Goal: Task Accomplishment & Management: Use online tool/utility

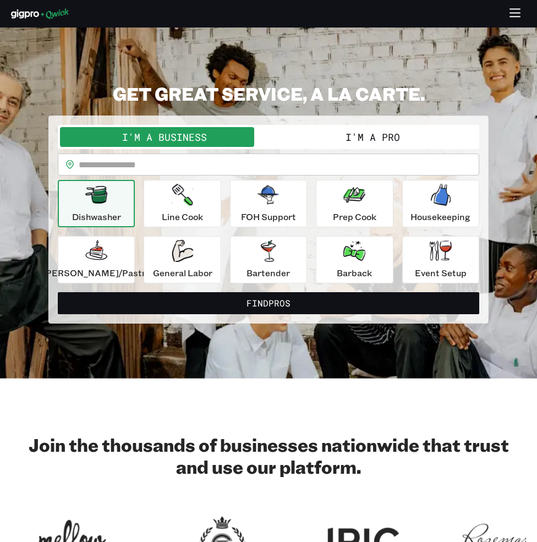
click at [347, 138] on button "I'm a Pro" at bounding box center [373, 137] width 209 height 20
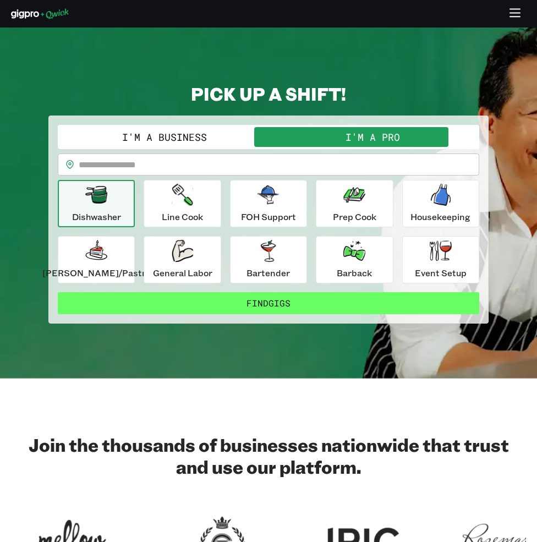
click at [254, 304] on button "Find Gigs" at bounding box center [269, 303] width 422 height 22
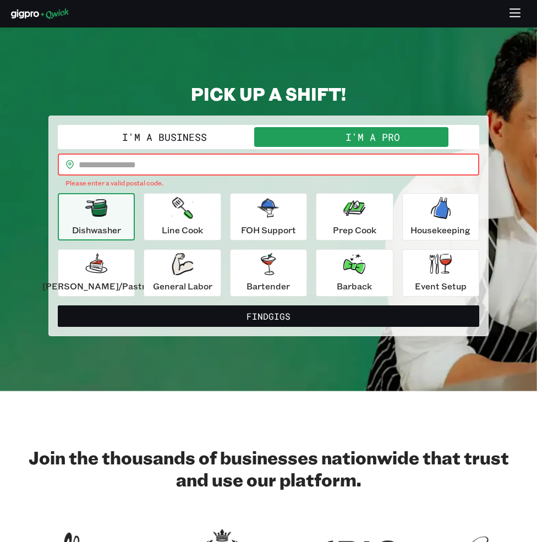
click at [178, 170] on input "text" at bounding box center [279, 165] width 401 height 22
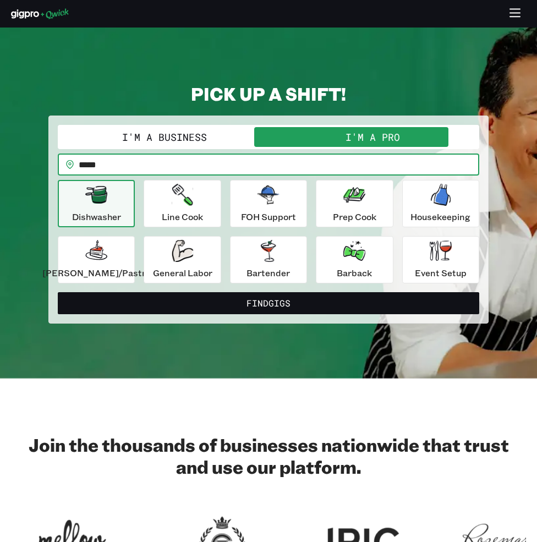
type input "*****"
click at [58, 292] on button "Find Gigs" at bounding box center [269, 303] width 422 height 22
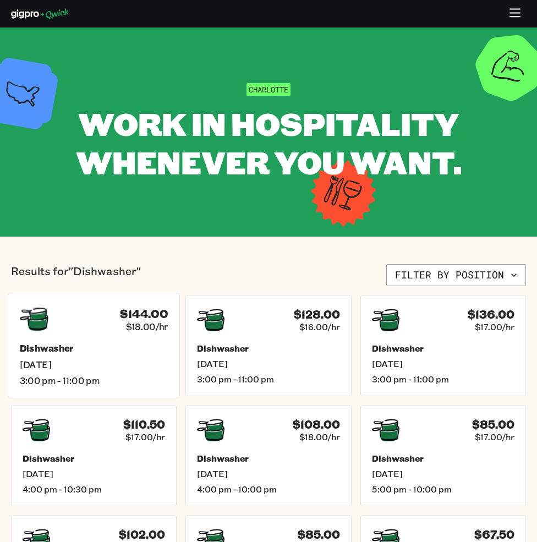
click at [148, 357] on div "Dishwasher [DATE] 3:00 pm - 11:00 pm" at bounding box center [94, 364] width 149 height 43
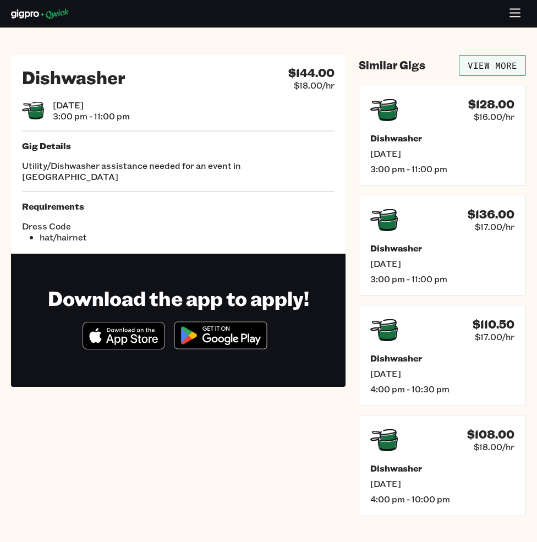
click at [493, 64] on link "View More" at bounding box center [492, 65] width 67 height 21
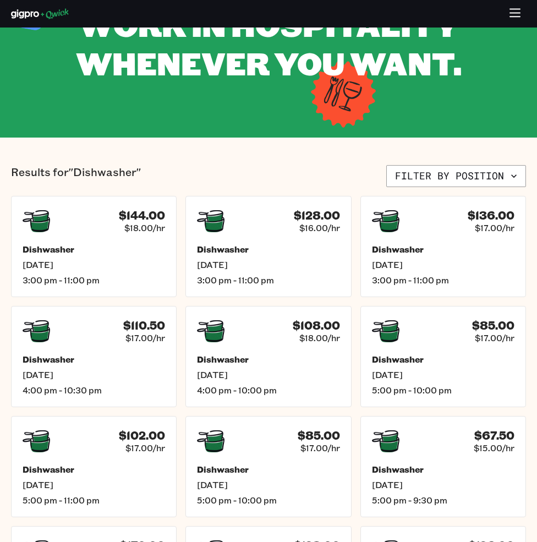
scroll to position [110, 0]
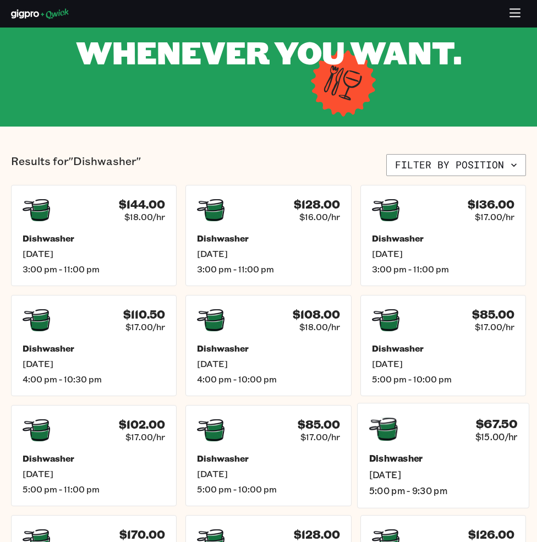
click at [432, 473] on span "[DATE]" at bounding box center [443, 475] width 149 height 12
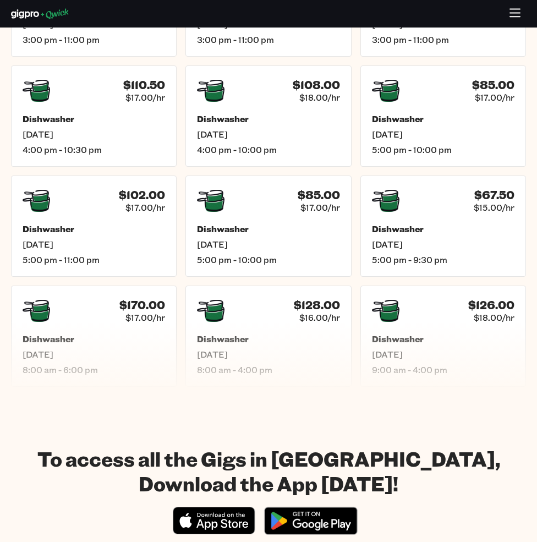
scroll to position [385, 0]
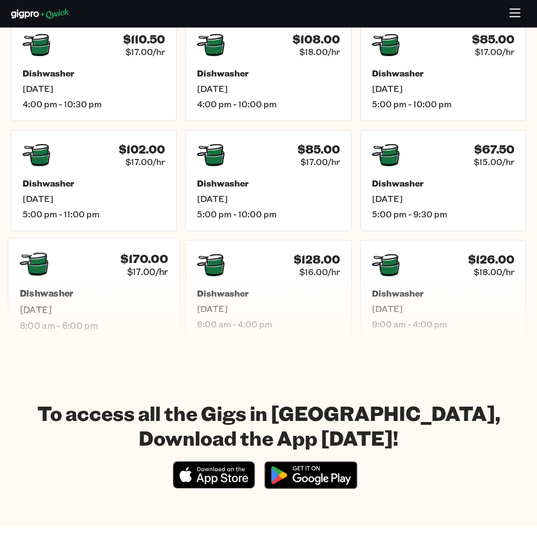
click at [123, 295] on h5 "Dishwasher" at bounding box center [94, 294] width 149 height 12
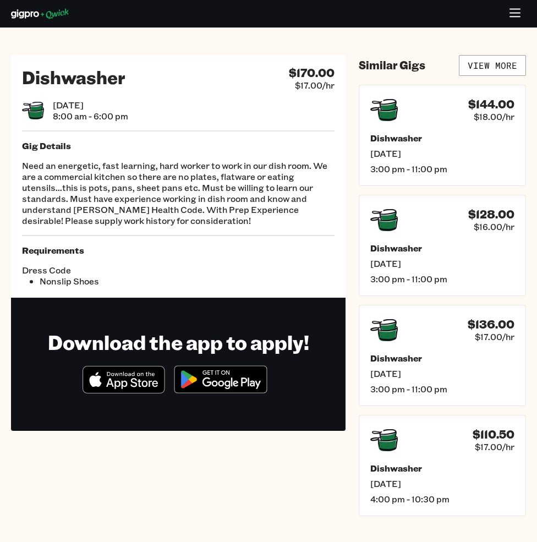
click at [228, 385] on img at bounding box center [220, 379] width 107 height 41
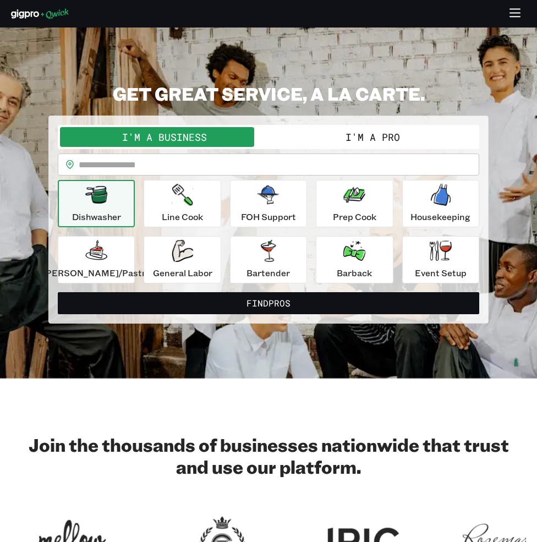
click at [348, 139] on button "I'm a Pro" at bounding box center [373, 137] width 209 height 20
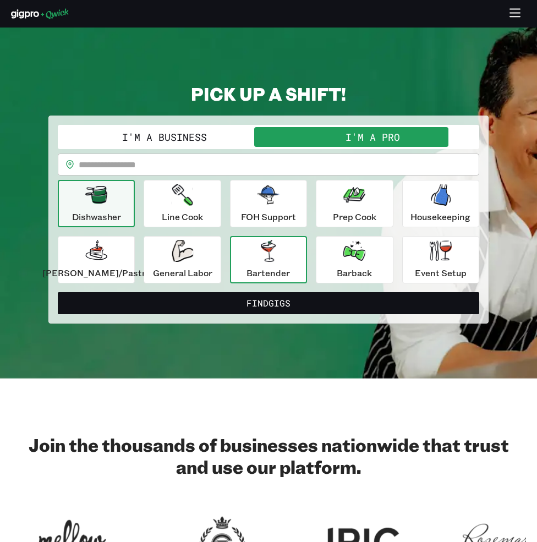
click at [255, 270] on p "Bartender" at bounding box center [268, 272] width 43 height 13
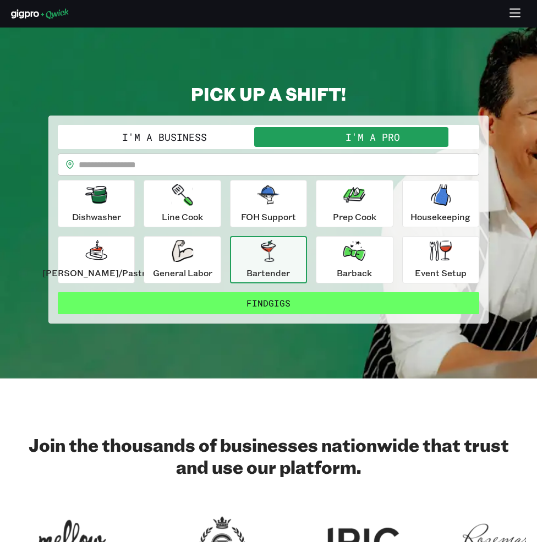
click at [228, 302] on button "Find Gigs" at bounding box center [269, 303] width 422 height 22
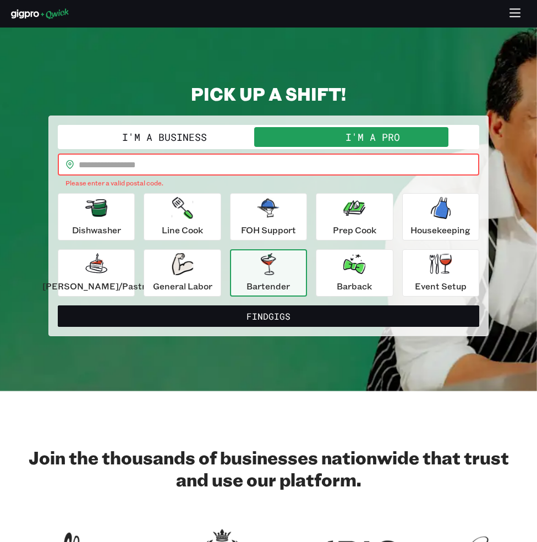
click at [190, 165] on input "text" at bounding box center [279, 165] width 401 height 22
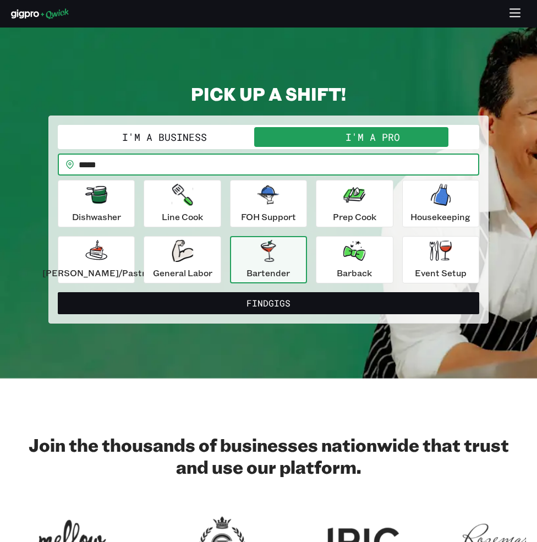
type input "*****"
click at [58, 292] on button "Find Gigs" at bounding box center [269, 303] width 422 height 22
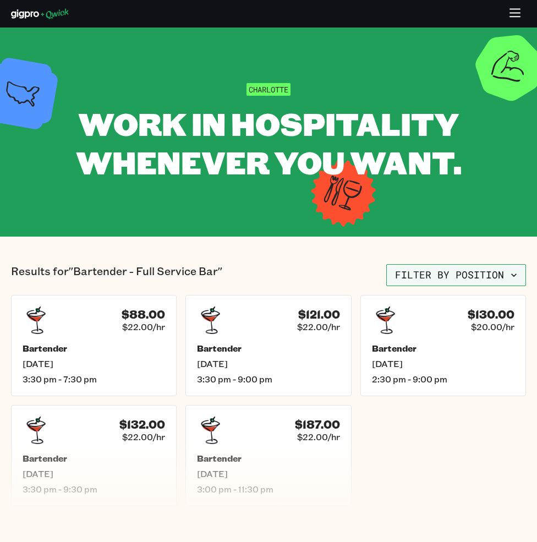
click at [521, 280] on button "Filter by position" at bounding box center [456, 275] width 140 height 22
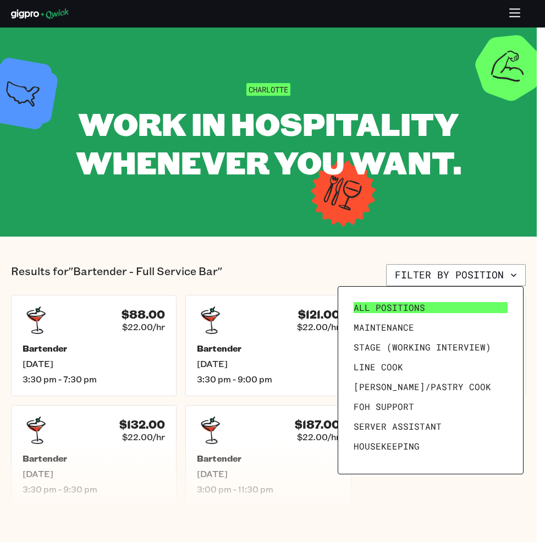
click at [367, 313] on span "All Positions" at bounding box center [390, 307] width 72 height 11
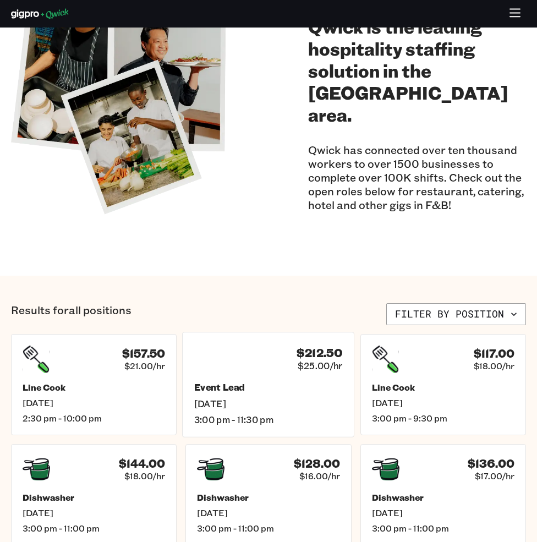
scroll to position [110, 0]
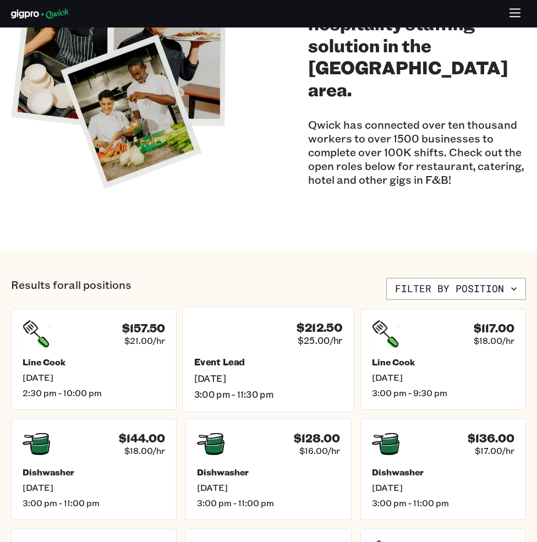
click at [283, 358] on h5 "Event Lead" at bounding box center [268, 363] width 149 height 12
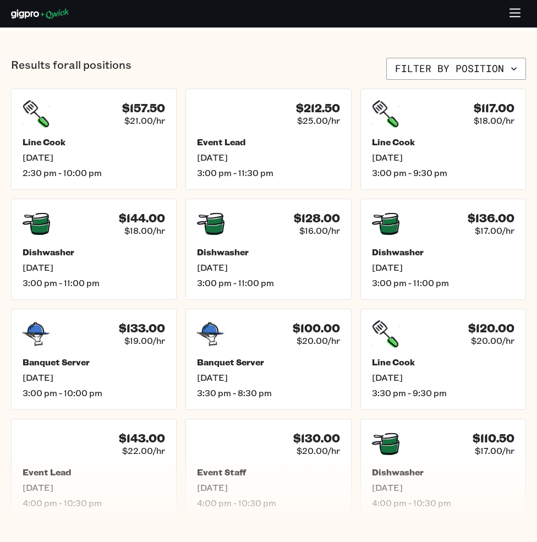
scroll to position [275, 0]
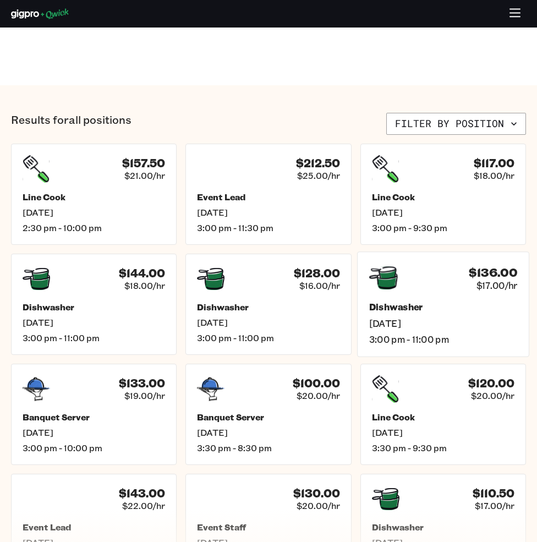
click at [469, 302] on h5 "Dishwasher" at bounding box center [443, 308] width 149 height 12
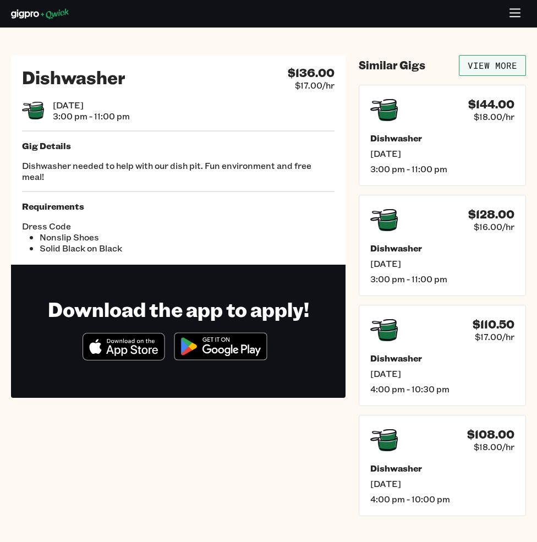
click at [480, 72] on link "View More" at bounding box center [492, 65] width 67 height 21
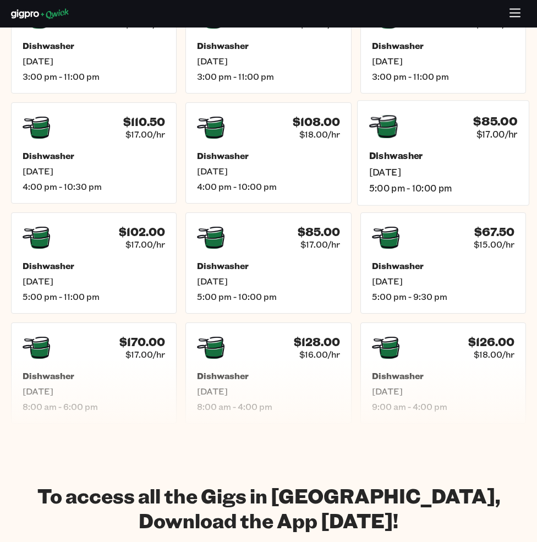
scroll to position [330, 0]
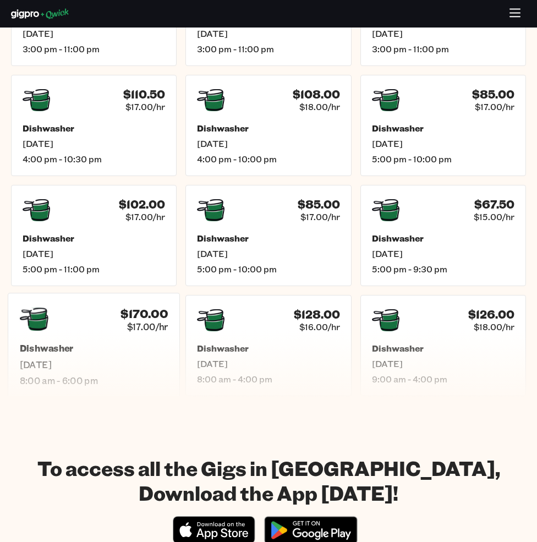
click at [145, 361] on span "[DATE]" at bounding box center [94, 365] width 149 height 12
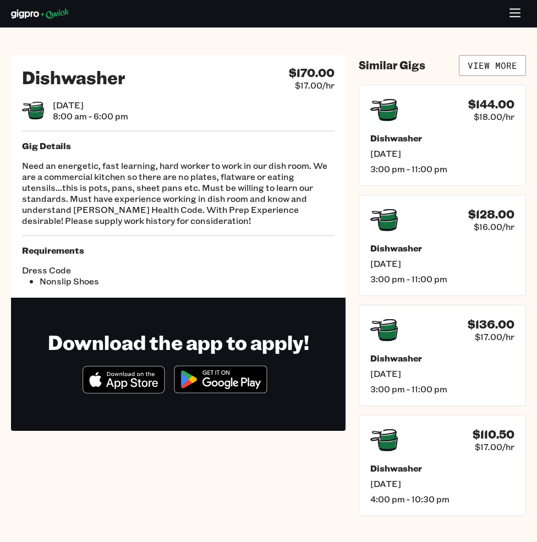
click at [217, 377] on img at bounding box center [220, 379] width 107 height 41
